Goal: Transaction & Acquisition: Purchase product/service

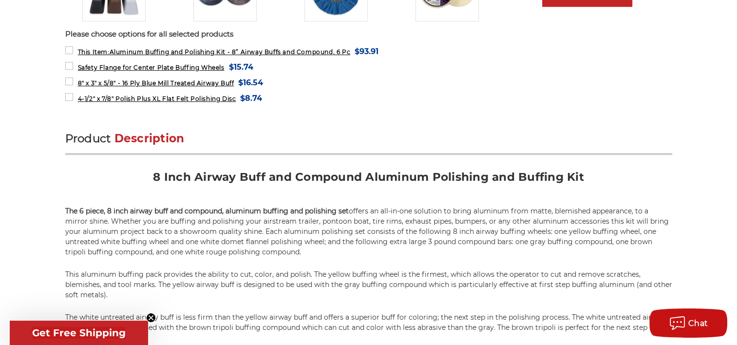
scroll to position [487, 0]
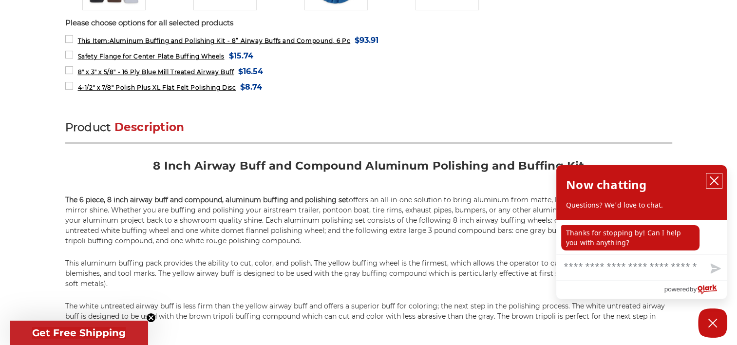
click at [713, 179] on icon "close chatbox" at bounding box center [714, 181] width 8 height 8
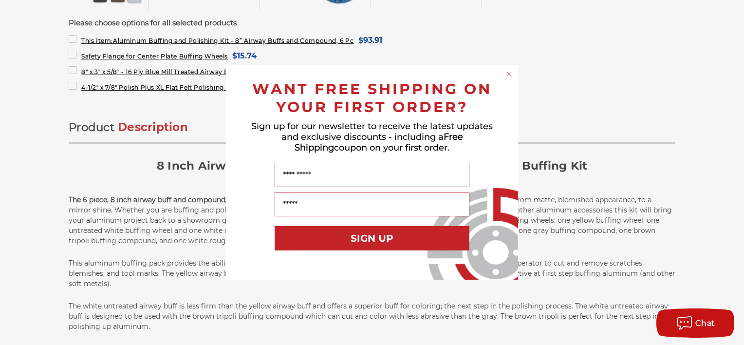
click at [506, 72] on circle "Close dialog" at bounding box center [509, 74] width 9 height 9
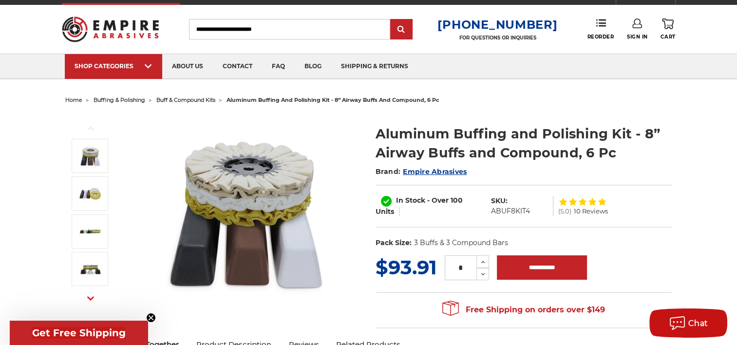
scroll to position [0, 0]
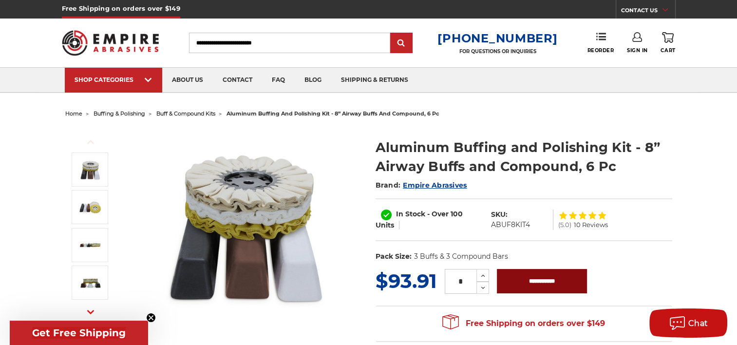
click at [537, 282] on input "**********" at bounding box center [542, 281] width 90 height 24
type input "**********"
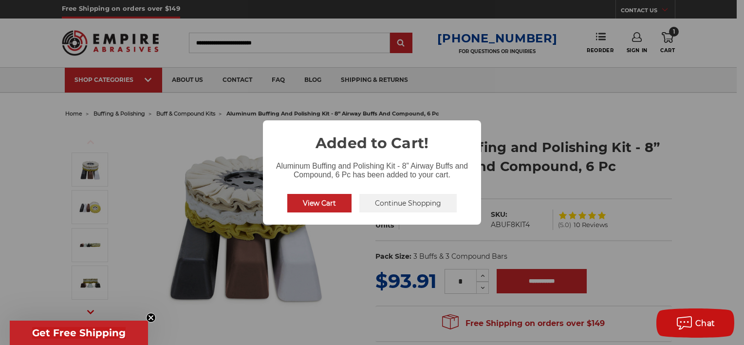
click at [325, 204] on button "View Cart" at bounding box center [319, 203] width 64 height 18
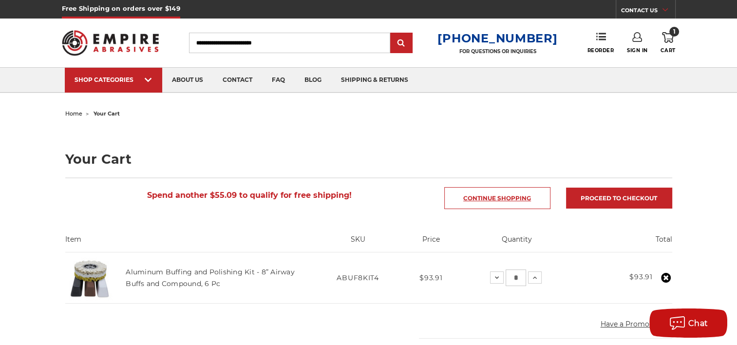
click at [515, 196] on link "Continue Shopping" at bounding box center [497, 198] width 106 height 22
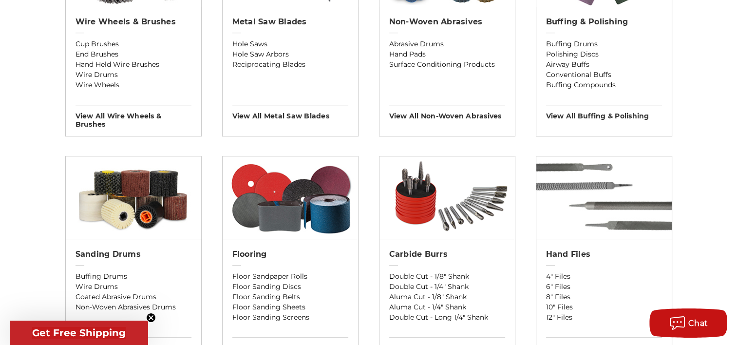
scroll to position [584, 0]
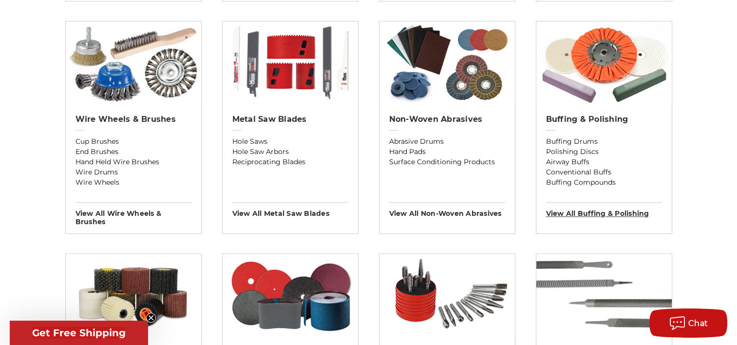
click at [600, 215] on h3 "View All buffing & polishing" at bounding box center [604, 210] width 116 height 16
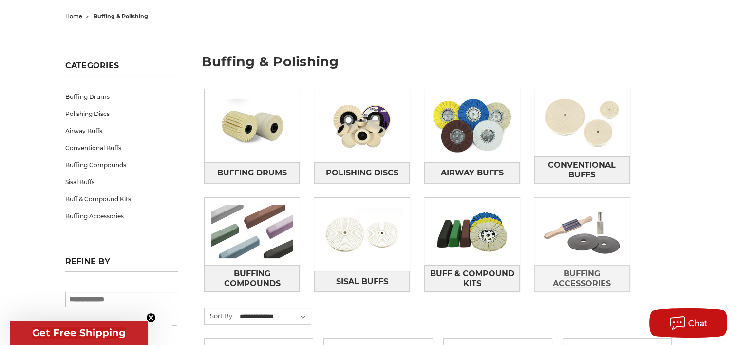
click at [566, 278] on span "Buffing Accessories" at bounding box center [582, 278] width 94 height 26
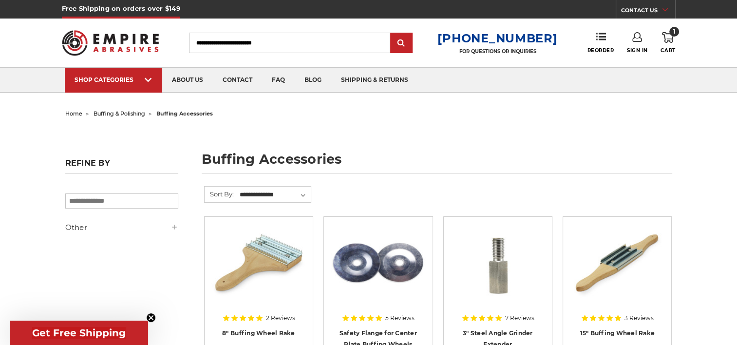
scroll to position [49, 0]
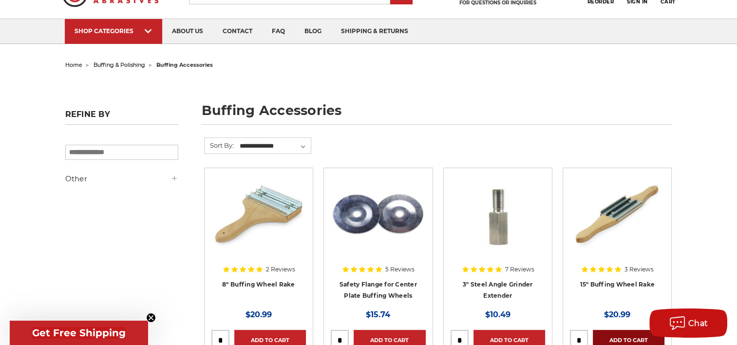
click at [619, 335] on link "Add to Cart" at bounding box center [628, 340] width 72 height 20
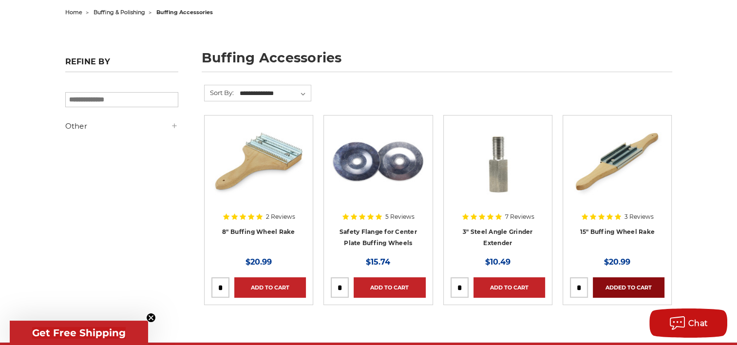
scroll to position [0, 0]
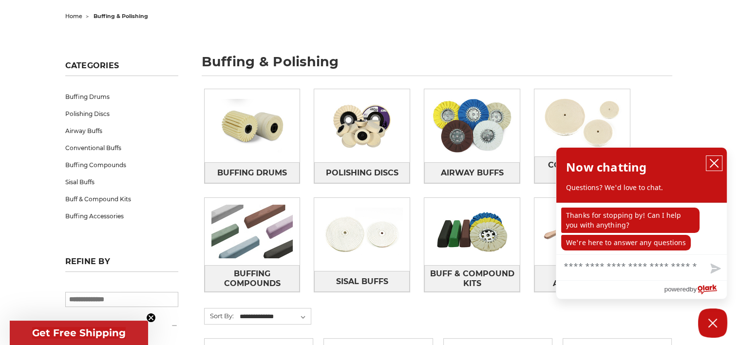
click at [715, 165] on icon "close chatbox" at bounding box center [714, 163] width 8 height 8
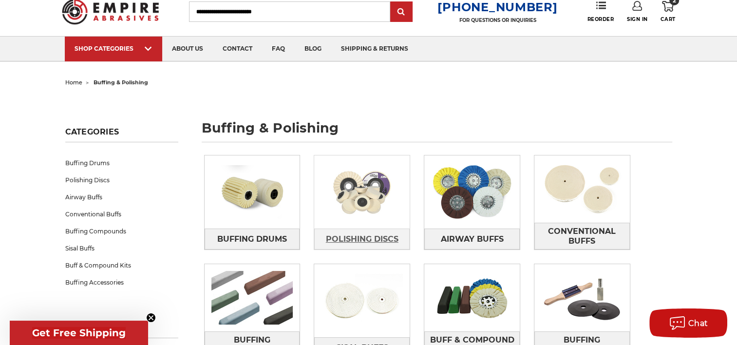
scroll to position [49, 0]
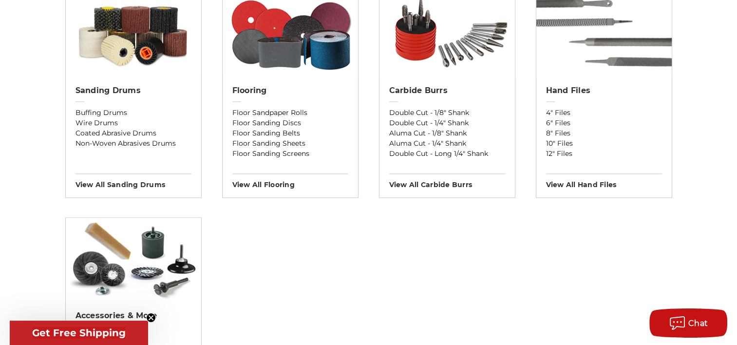
scroll to position [730, 0]
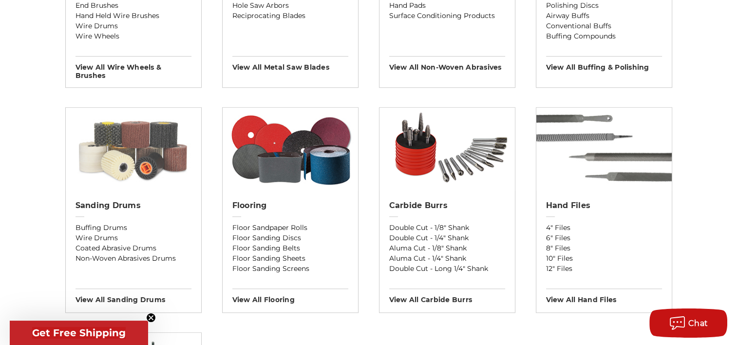
click at [132, 135] on img at bounding box center [133, 149] width 135 height 83
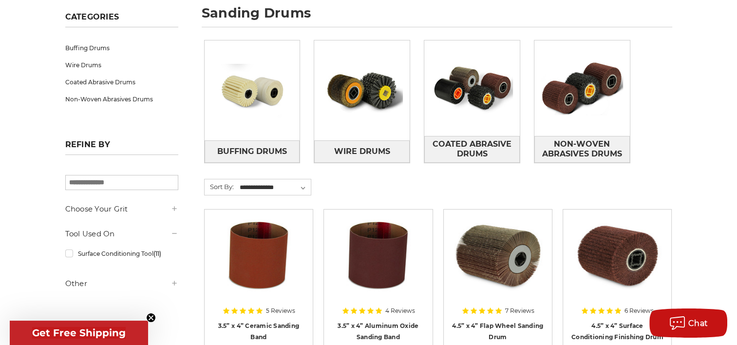
scroll to position [195, 0]
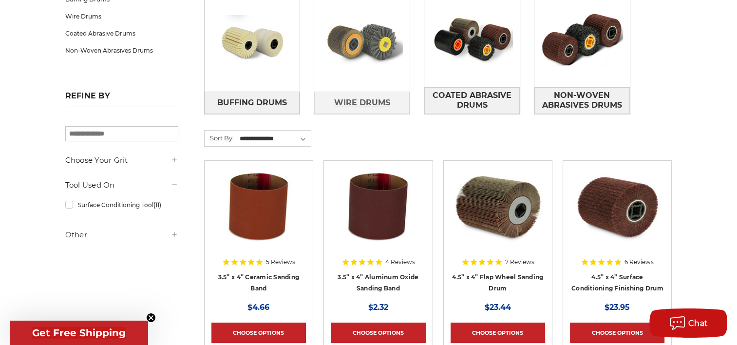
click at [373, 98] on span "Wire Drums" at bounding box center [362, 102] width 56 height 17
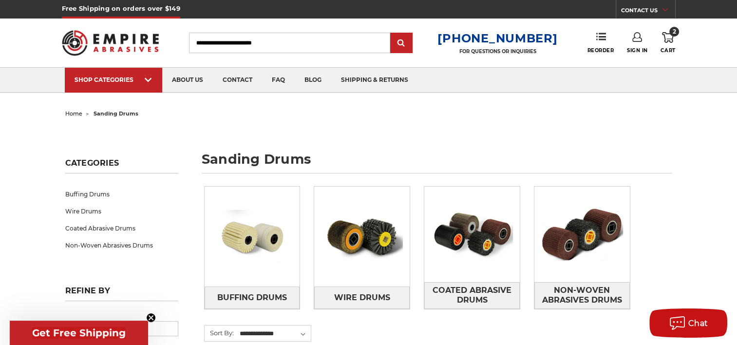
click at [667, 30] on div "Toggle menu Menu Search 1-800-816-3824 FOR QUESTIONS OR INQUIRIES Phone Reorder…" at bounding box center [368, 42] width 613 height 49
click at [669, 39] on use at bounding box center [668, 37] width 12 height 11
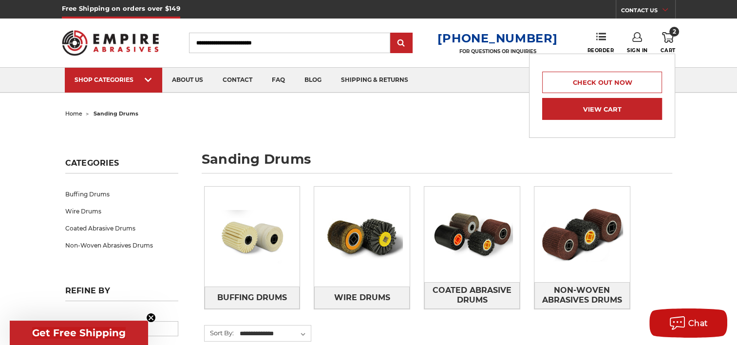
click at [638, 104] on link "View Cart" at bounding box center [602, 109] width 120 height 22
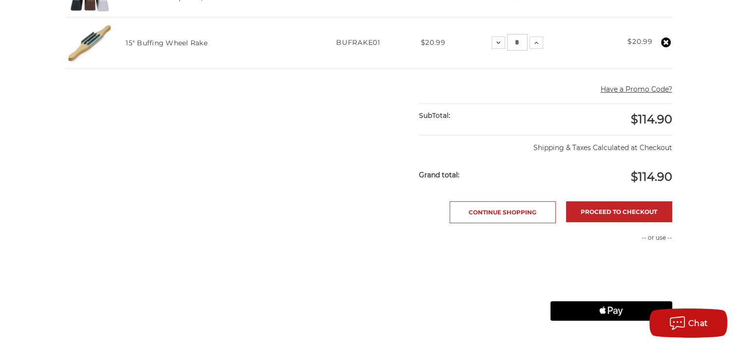
scroll to position [292, 0]
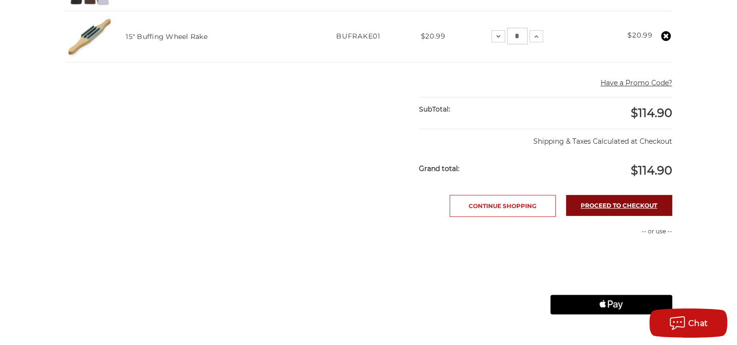
click at [615, 204] on link "Proceed to checkout" at bounding box center [619, 205] width 106 height 21
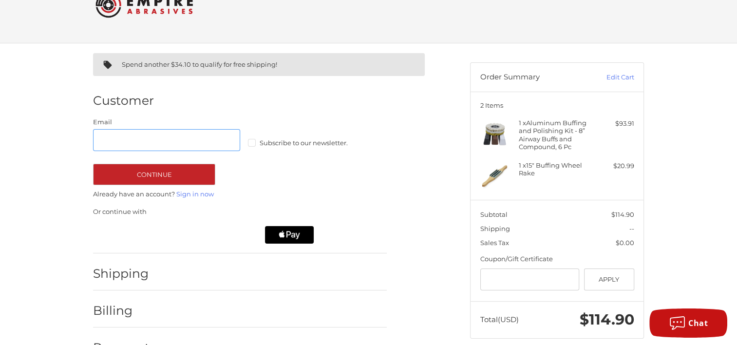
scroll to position [45, 0]
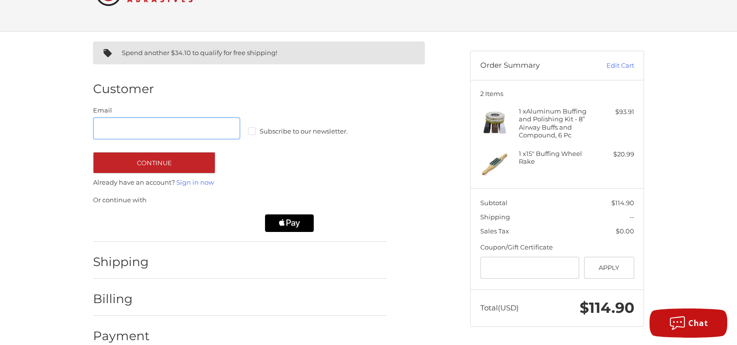
click at [197, 129] on input "Email" at bounding box center [166, 128] width 147 height 22
type input "**********"
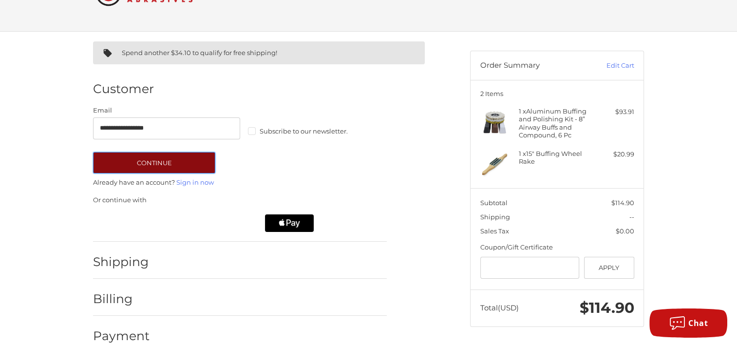
click at [196, 164] on button "Continue" at bounding box center [154, 162] width 122 height 21
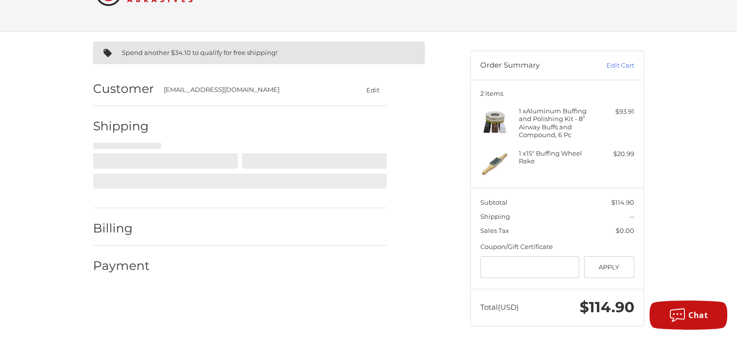
select select "**"
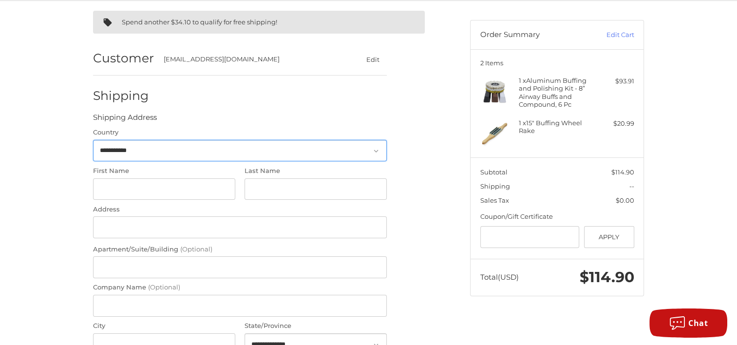
scroll to position [82, 0]
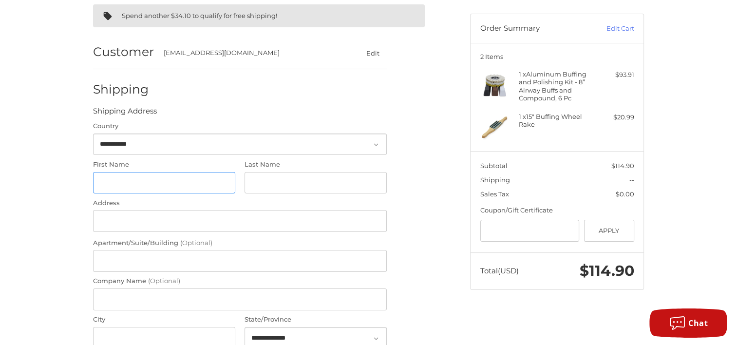
click at [199, 183] on input "First Name" at bounding box center [164, 183] width 142 height 22
type input "****"
type input "*******"
type input "**********"
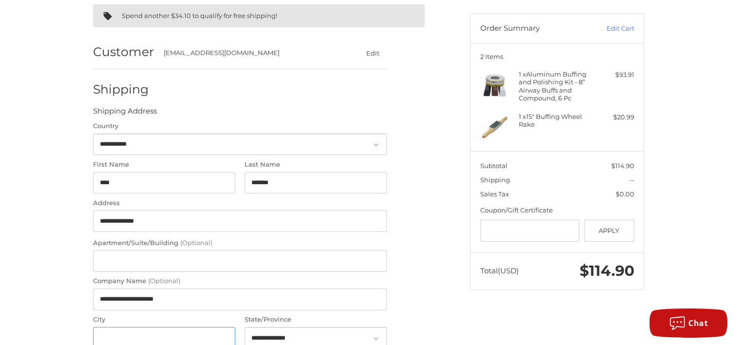
type input "*******"
select select "**"
type input "*****"
type input "**********"
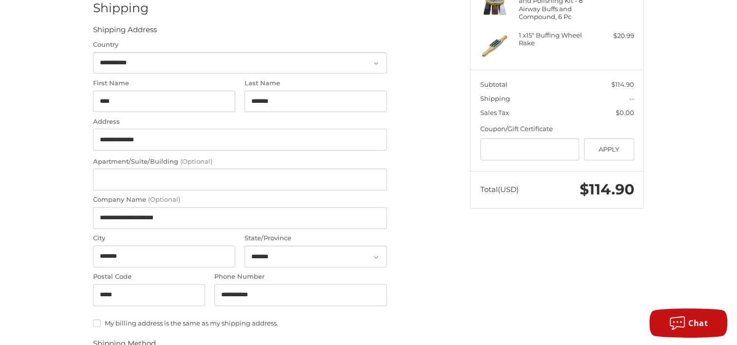
scroll to position [146, 0]
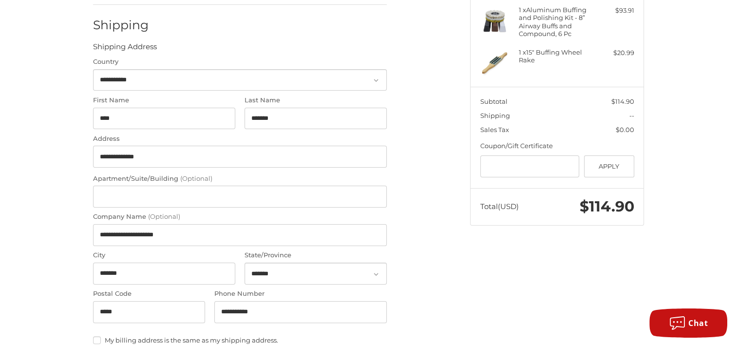
click at [202, 207] on div "**********" at bounding box center [239, 192] width 303 height 270
click at [204, 191] on input "Apartment/Suite/Building (Optional)" at bounding box center [240, 196] width 294 height 22
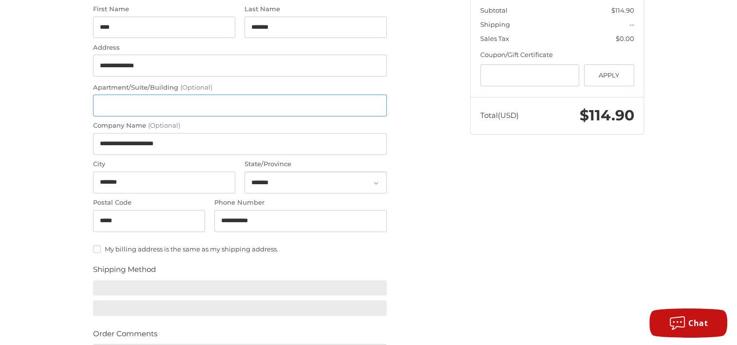
scroll to position [243, 0]
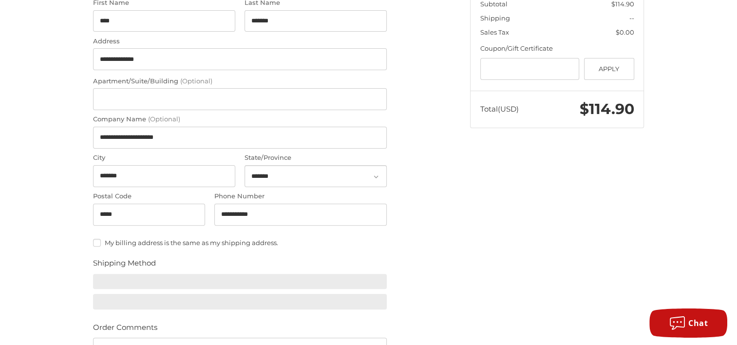
click at [99, 241] on label "My billing address is the same as my shipping address." at bounding box center [240, 243] width 294 height 8
click at [96, 242] on label "My billing address is the same as my shipping address." at bounding box center [240, 243] width 294 height 8
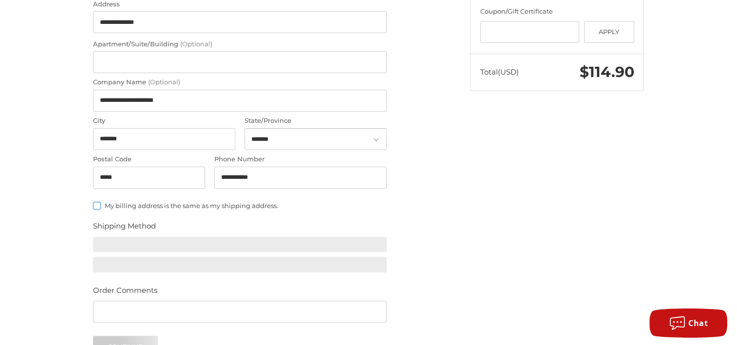
scroll to position [341, 0]
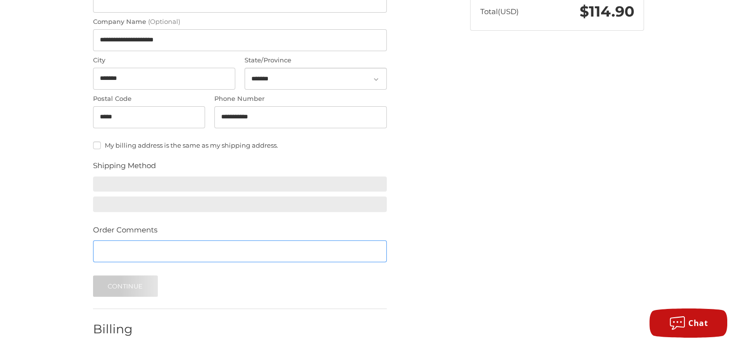
click at [136, 251] on input "Order Comments" at bounding box center [240, 251] width 294 height 22
click at [241, 186] on div at bounding box center [240, 184] width 294 height 16
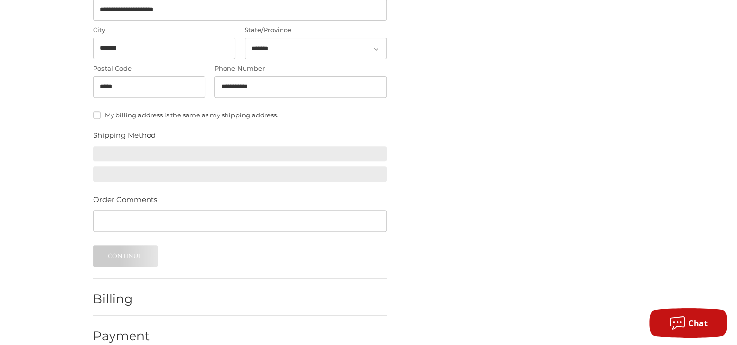
scroll to position [388, 0]
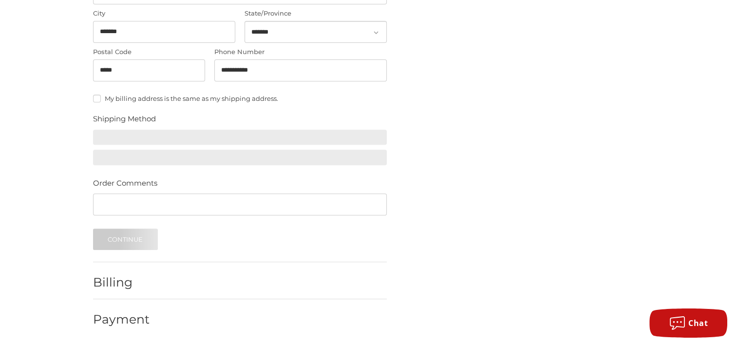
click at [209, 139] on div at bounding box center [240, 137] width 294 height 16
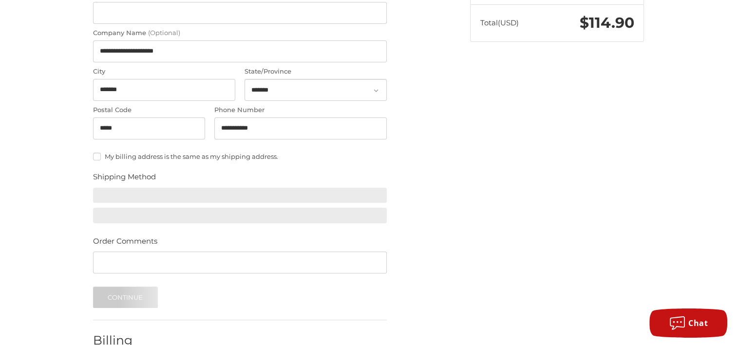
scroll to position [339, 0]
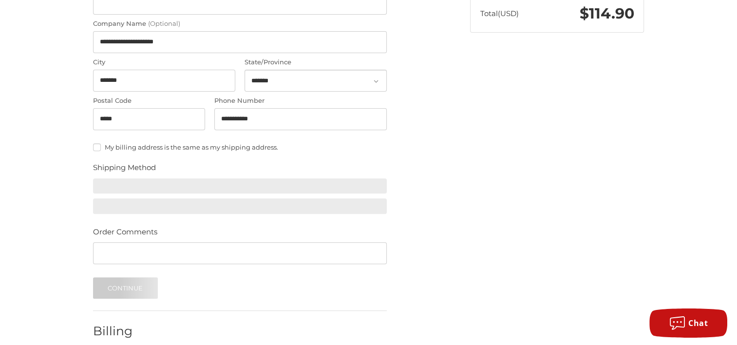
click at [209, 195] on div at bounding box center [240, 196] width 294 height 36
click at [212, 187] on div at bounding box center [240, 186] width 294 height 16
click at [211, 204] on div at bounding box center [240, 206] width 294 height 16
click at [109, 204] on div at bounding box center [240, 206] width 294 height 16
click at [126, 167] on legend "Shipping Method" at bounding box center [124, 170] width 63 height 16
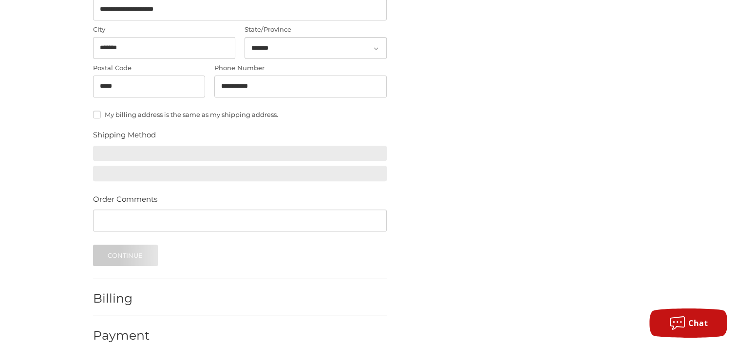
scroll to position [388, 0]
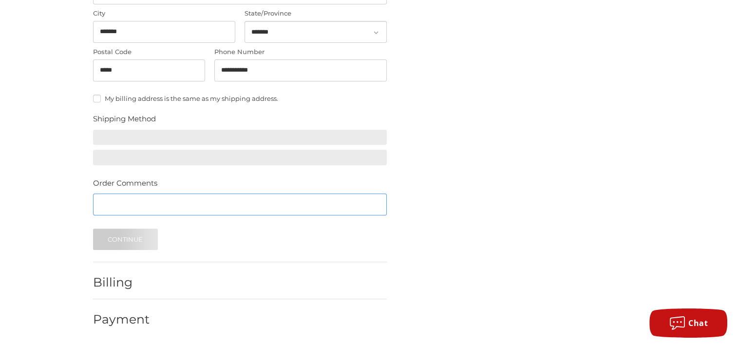
click at [107, 215] on input "Order Comments" at bounding box center [240, 204] width 294 height 22
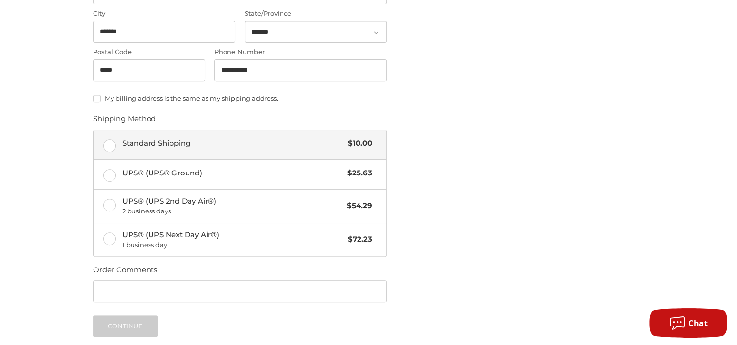
click at [109, 145] on label "Standard Shipping $10.00" at bounding box center [239, 144] width 293 height 29
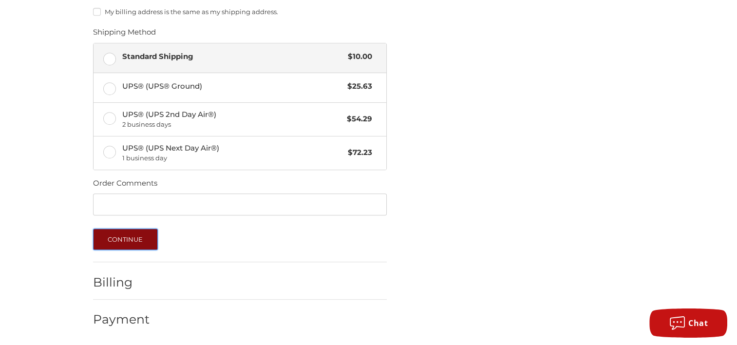
click at [135, 238] on button "Continue" at bounding box center [125, 238] width 65 height 21
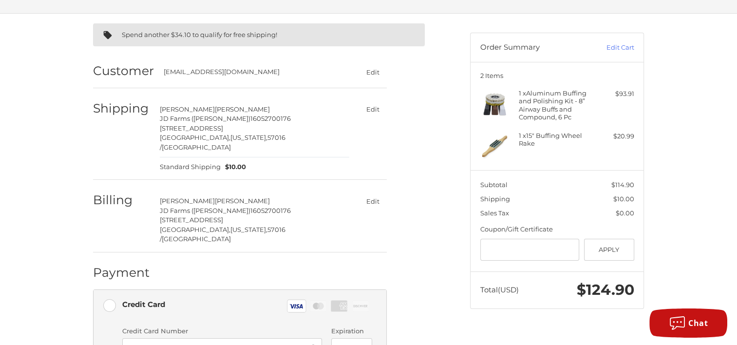
scroll to position [49, 0]
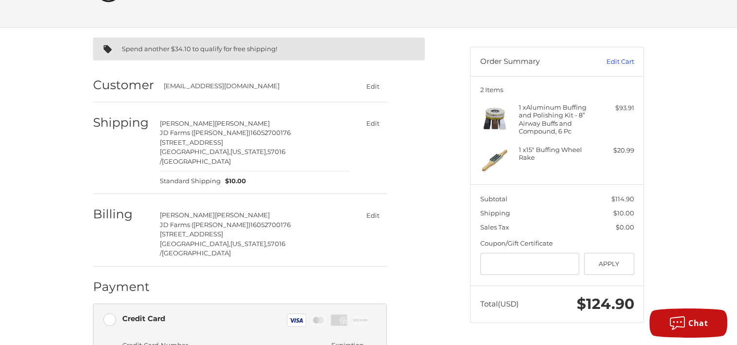
click at [620, 64] on link "Edit Cart" at bounding box center [609, 62] width 49 height 10
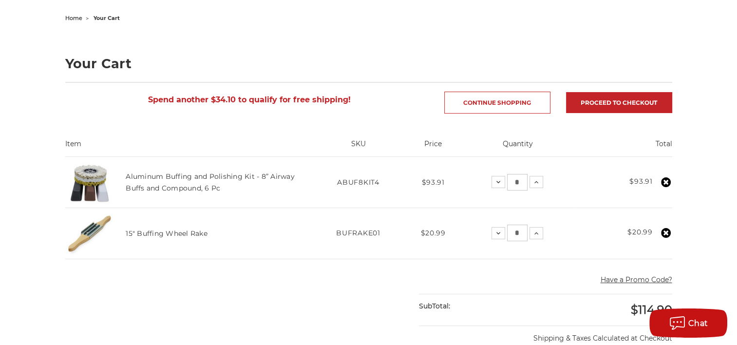
scroll to position [97, 0]
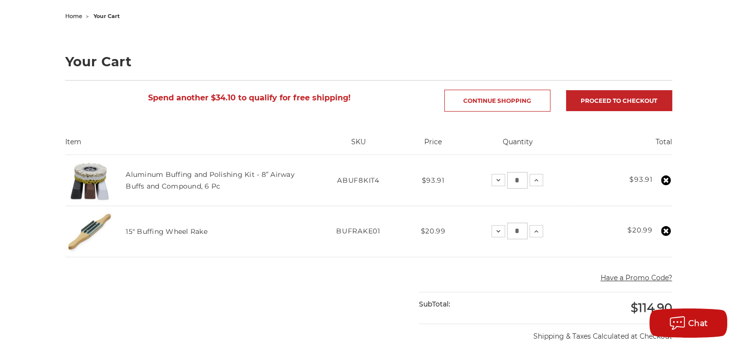
click at [664, 232] on icon at bounding box center [666, 231] width 10 height 10
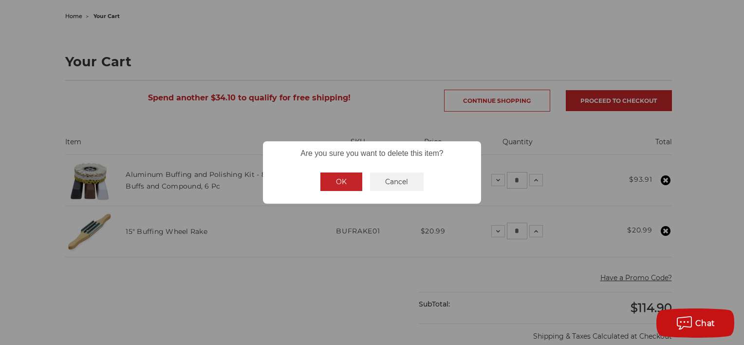
click at [332, 185] on button "OK" at bounding box center [341, 181] width 42 height 18
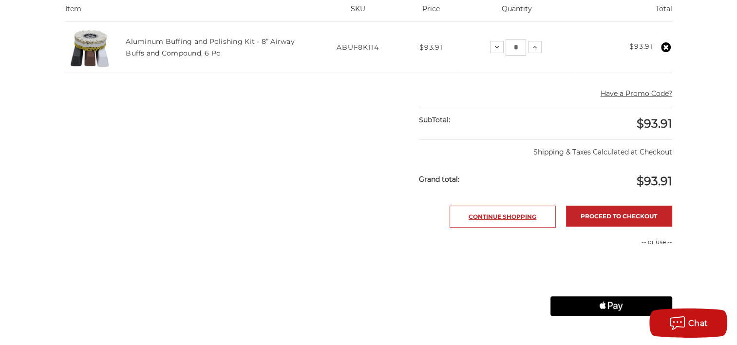
scroll to position [243, 0]
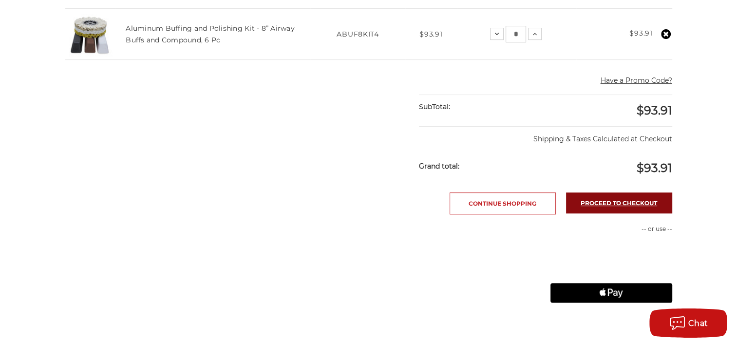
click at [638, 201] on link "Proceed to checkout" at bounding box center [619, 202] width 106 height 21
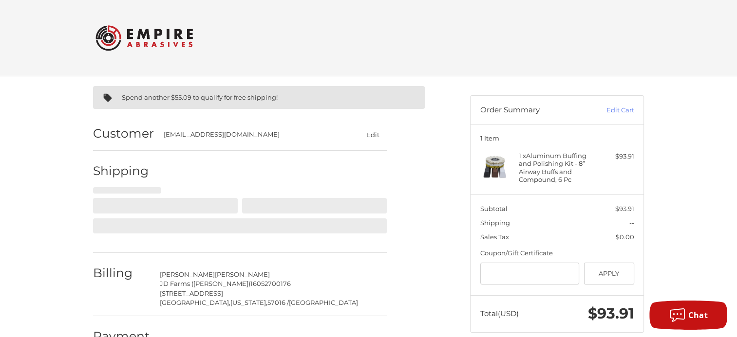
select select "**"
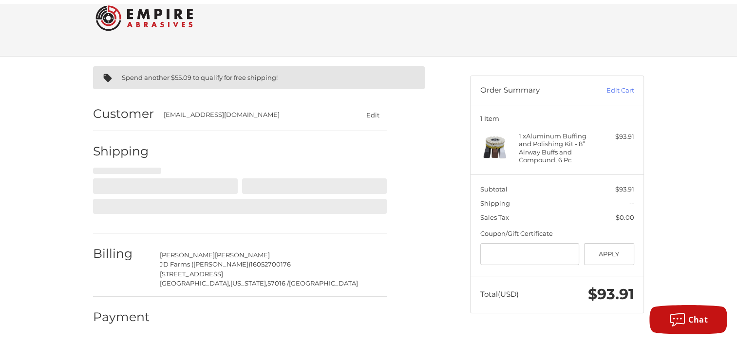
scroll to position [25, 0]
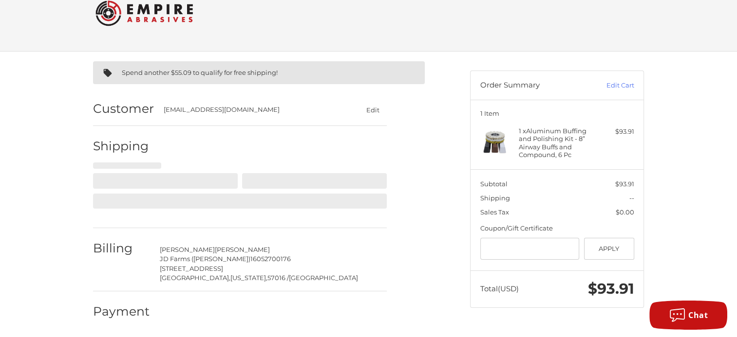
select select "**"
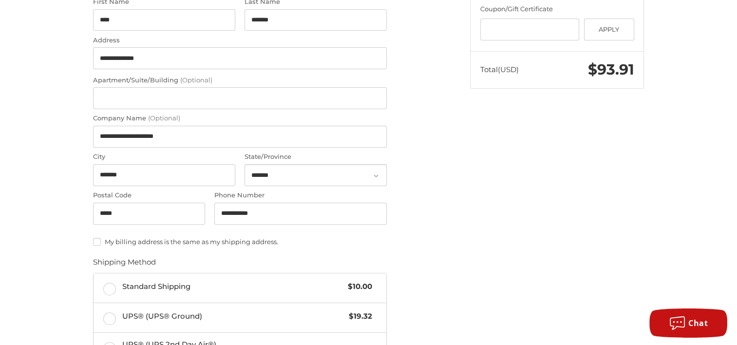
scroll to position [268, 0]
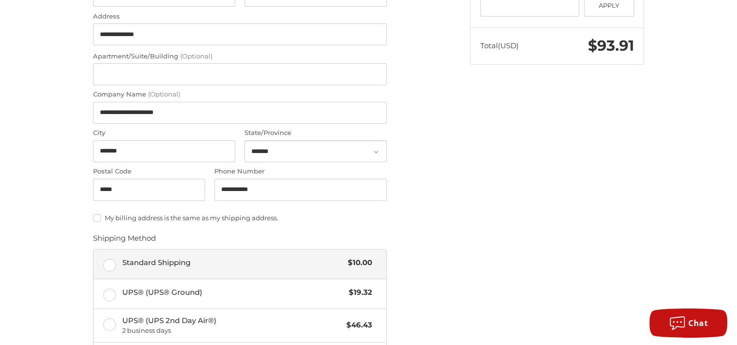
click at [111, 264] on label "Standard Shipping $10.00" at bounding box center [239, 263] width 293 height 29
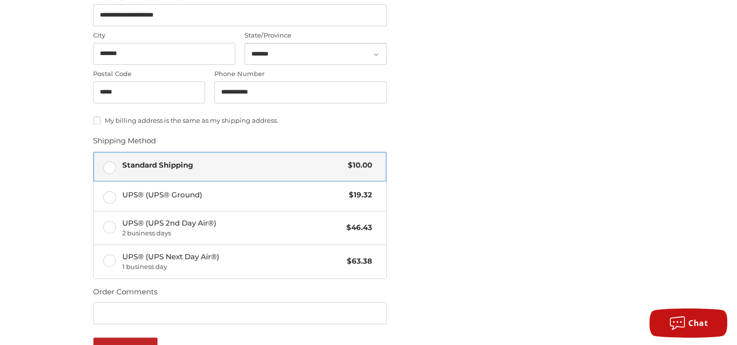
scroll to position [414, 0]
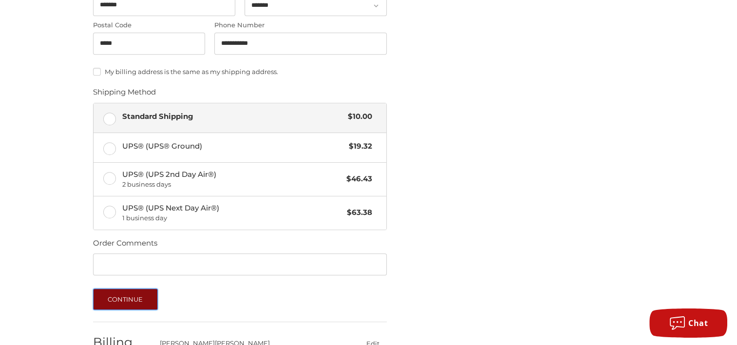
click at [121, 292] on button "Continue" at bounding box center [125, 298] width 65 height 21
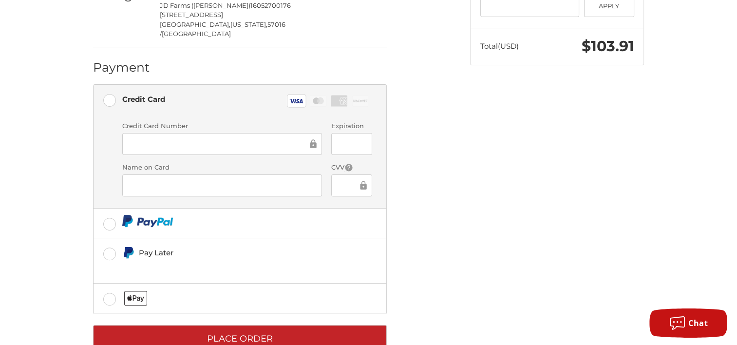
scroll to position [277, 0]
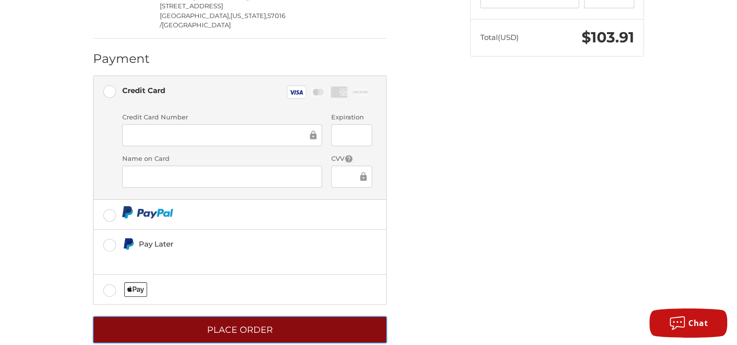
click at [291, 316] on button "Place Order" at bounding box center [240, 329] width 294 height 27
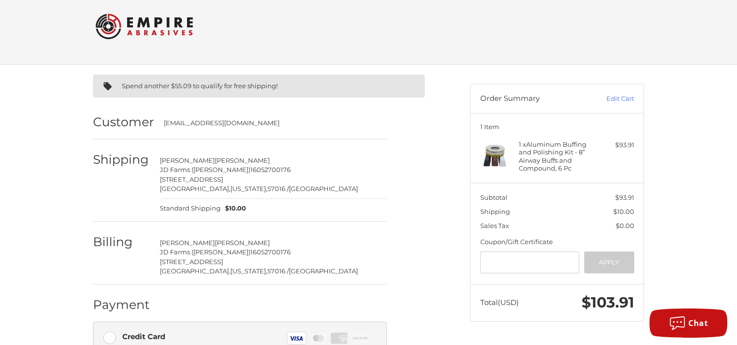
scroll to position [0, 0]
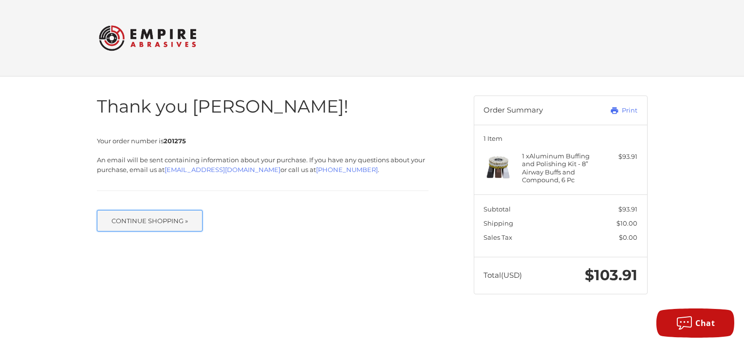
click at [148, 218] on button "Continue Shopping »" at bounding box center [150, 220] width 106 height 21
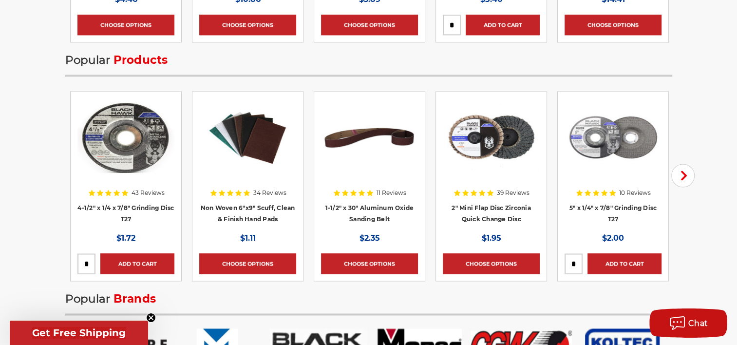
scroll to position [1468, 0]
